Goal: Transaction & Acquisition: Purchase product/service

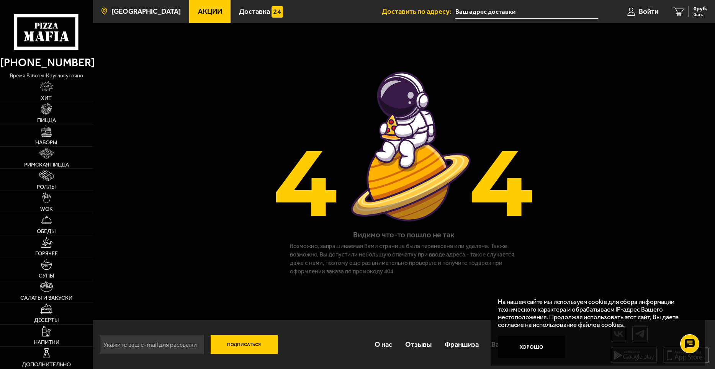
click at [141, 11] on span "[GEOGRAPHIC_DATA]" at bounding box center [145, 11] width 69 height 7
